Goal: Task Accomplishment & Management: Manage account settings

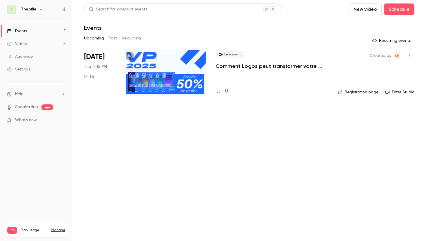
click at [38, 9] on button "button" at bounding box center [41, 9] width 7 height 7
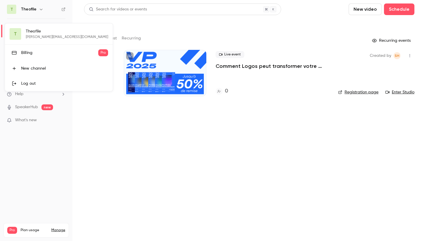
click at [29, 51] on div "Billing" at bounding box center [59, 53] width 77 height 6
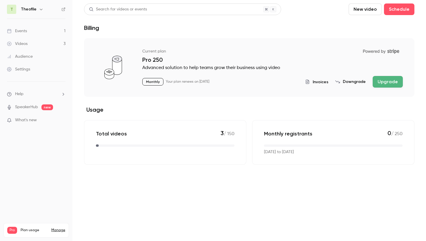
click at [355, 83] on button "Downgrade" at bounding box center [350, 82] width 30 height 6
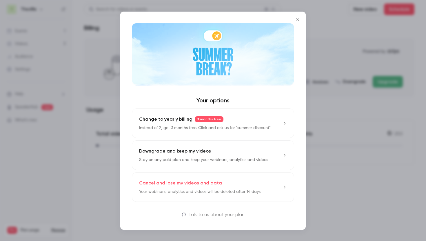
click at [252, 189] on p "Your webinars, analytics and videos will be deleted after 14 days" at bounding box center [199, 192] width 121 height 6
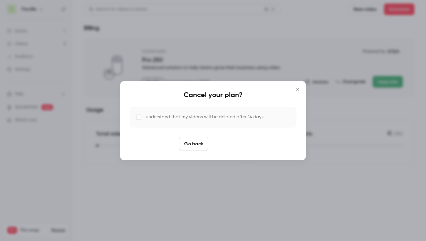
click at [229, 143] on button "Cancel plan" at bounding box center [228, 144] width 37 height 14
